Goal: Check status: Check status

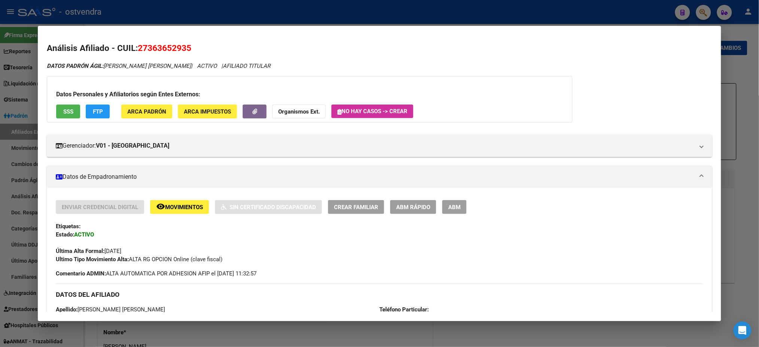
scroll to position [146, 0]
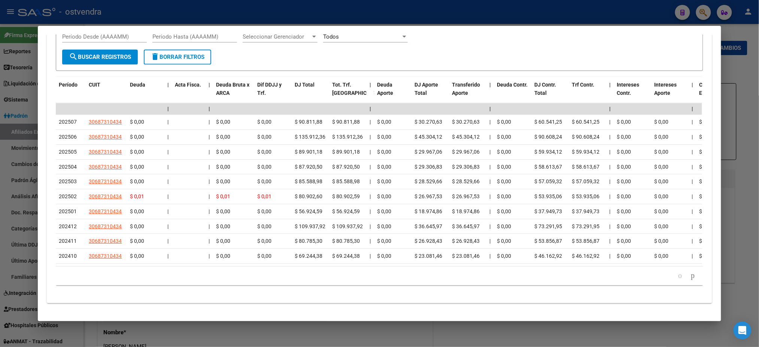
click at [448, 10] on div at bounding box center [379, 173] width 759 height 347
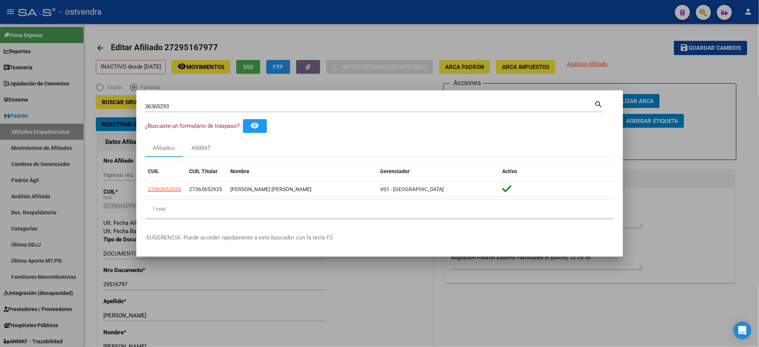
drag, startPoint x: 174, startPoint y: 101, endPoint x: 178, endPoint y: 108, distance: 7.7
click at [178, 108] on div "36365293 Buscar (apellido, dni, [PERSON_NAME], [PERSON_NAME], cuit, obra social)" at bounding box center [369, 106] width 449 height 11
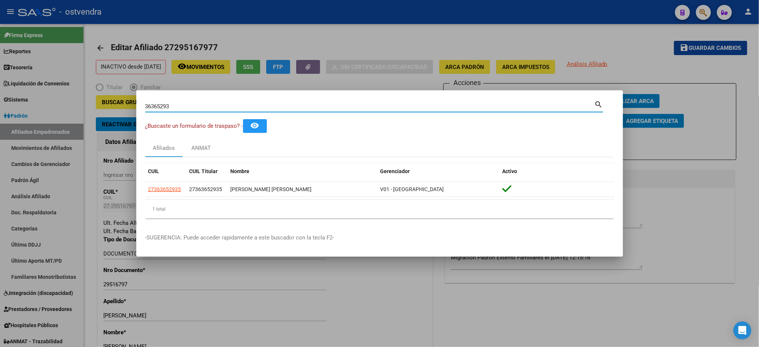
drag, startPoint x: 178, startPoint y: 108, endPoint x: 77, endPoint y: 140, distance: 106.3
click at [77, 140] on div "36365293 Buscar (apellido, dni, cuil, nro traspaso, cuit, obra social) search ¿…" at bounding box center [379, 173] width 759 height 347
paste input "27363652935"
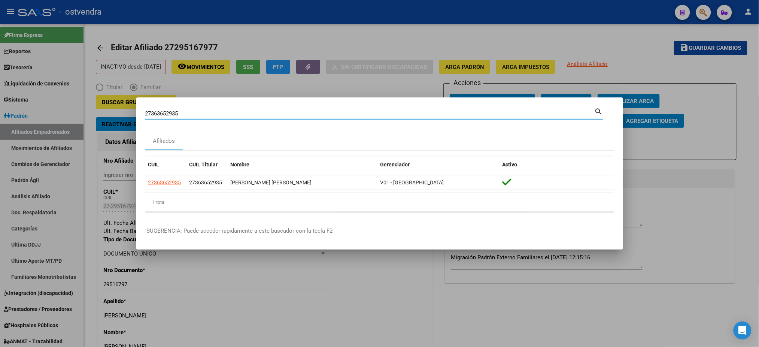
drag, startPoint x: 197, startPoint y: 112, endPoint x: 115, endPoint y: 116, distance: 82.1
click at [115, 116] on div "27363652935 Buscar (apellido, dni, cuil, nro traspaso, cuit, obra social) searc…" at bounding box center [379, 173] width 759 height 347
drag, startPoint x: 184, startPoint y: 113, endPoint x: 61, endPoint y: 124, distance: 123.3
click at [61, 124] on div "27363652935 Buscar (apellido, dni, cuil, nro traspaso, cuit, obra social) searc…" at bounding box center [379, 173] width 759 height 347
drag, startPoint x: 183, startPoint y: 110, endPoint x: 98, endPoint y: 127, distance: 86.6
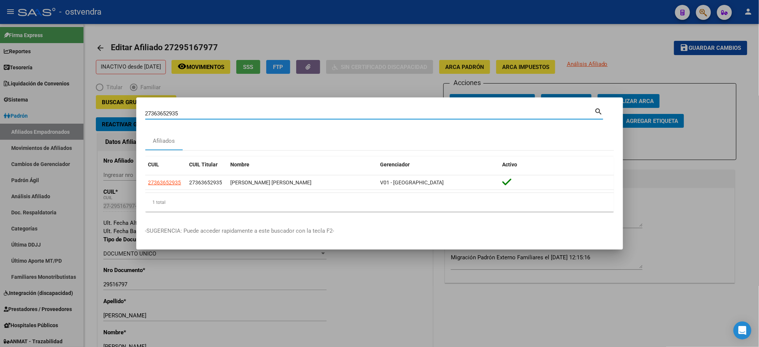
click at [98, 127] on div "27363652935 Buscar (apellido, dni, cuil, nro traspaso, cuit, obra social) searc…" at bounding box center [379, 173] width 759 height 347
paste input "7030105"
type input "70301055"
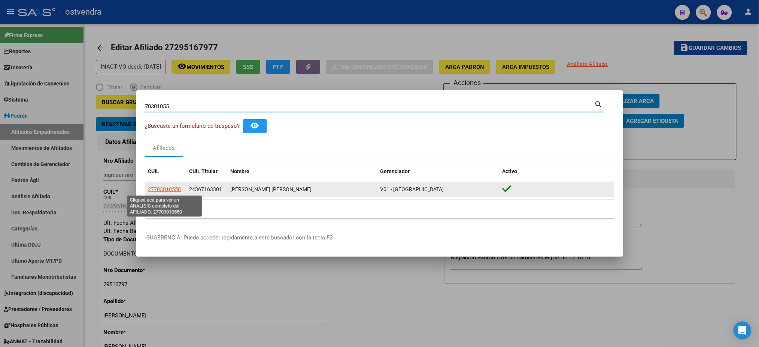
click at [162, 189] on span "27703010550" at bounding box center [164, 189] width 33 height 6
type textarea "27703010550"
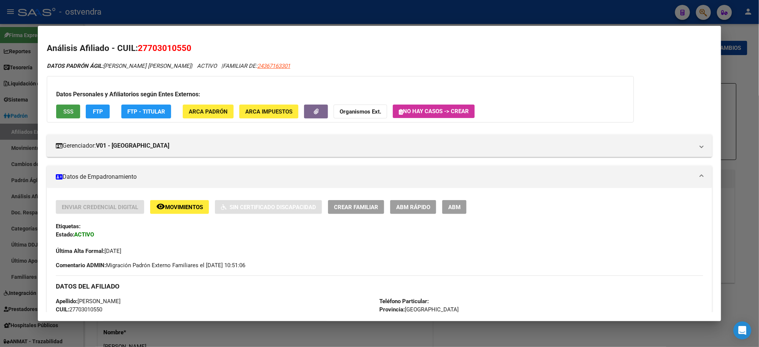
click at [70, 113] on span "SSS" at bounding box center [68, 111] width 10 height 7
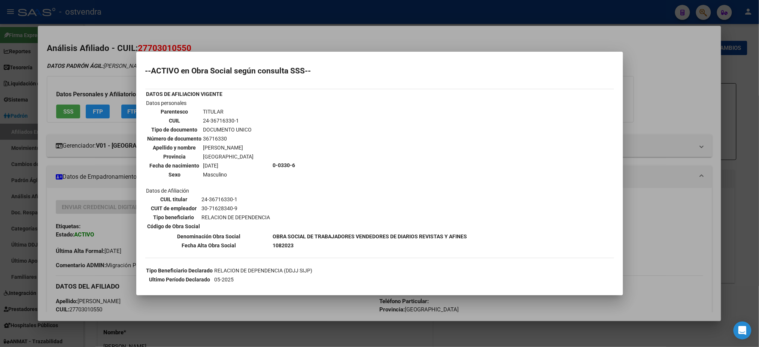
click at [92, 82] on div at bounding box center [379, 173] width 759 height 347
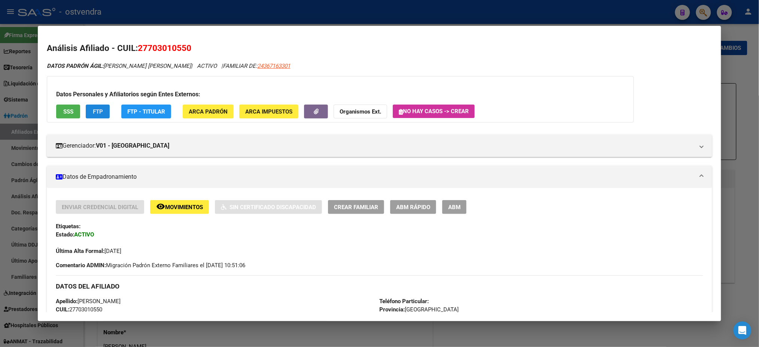
click at [94, 108] on span "FTP" at bounding box center [98, 111] width 10 height 7
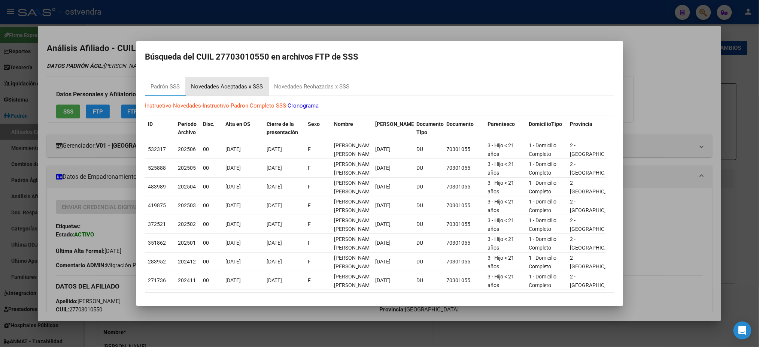
click at [249, 83] on div "Novedades Aceptadas x SSS" at bounding box center [227, 86] width 72 height 9
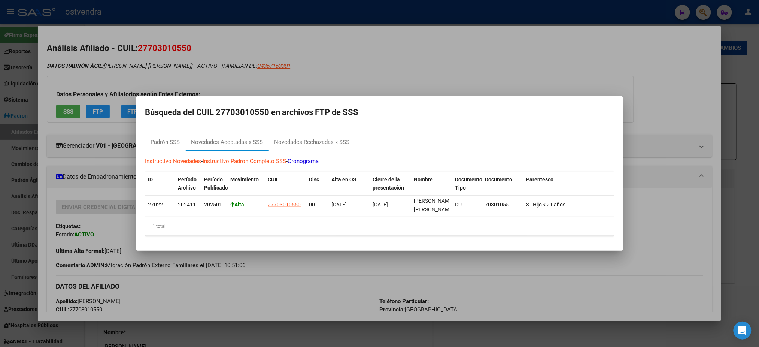
click at [404, 57] on div at bounding box center [379, 173] width 759 height 347
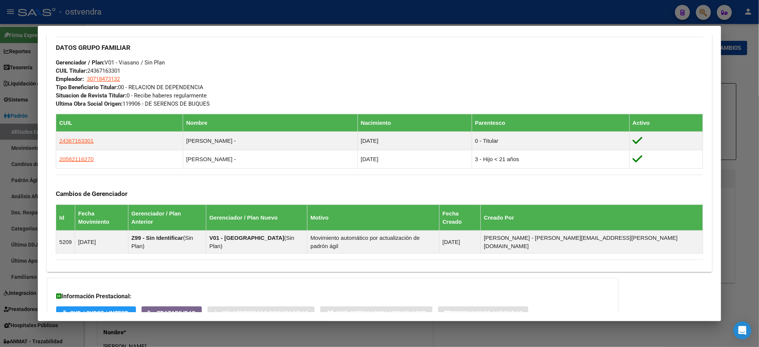
scroll to position [408, 0]
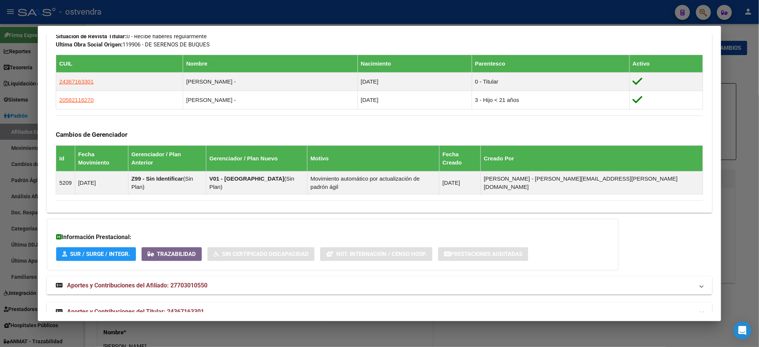
click at [559, 307] on mat-panel-title "Aportes y Contribuciones del Titular: 24367163301" at bounding box center [375, 311] width 638 height 9
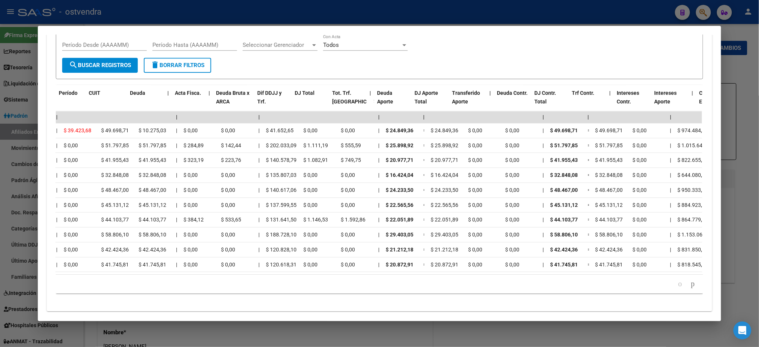
scroll to position [0, 0]
